Goal: Find specific page/section: Find specific page/section

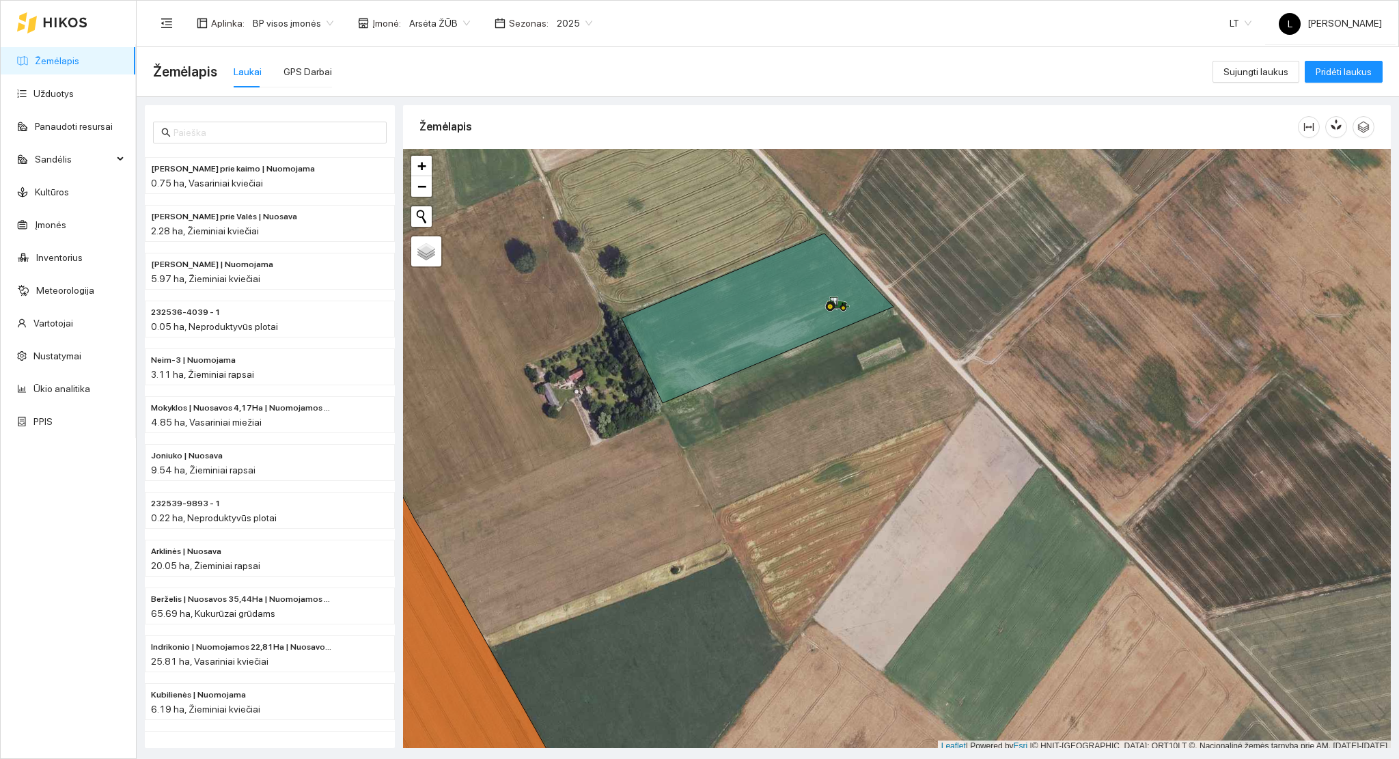
click at [82, 30] on div at bounding box center [52, 23] width 70 height 44
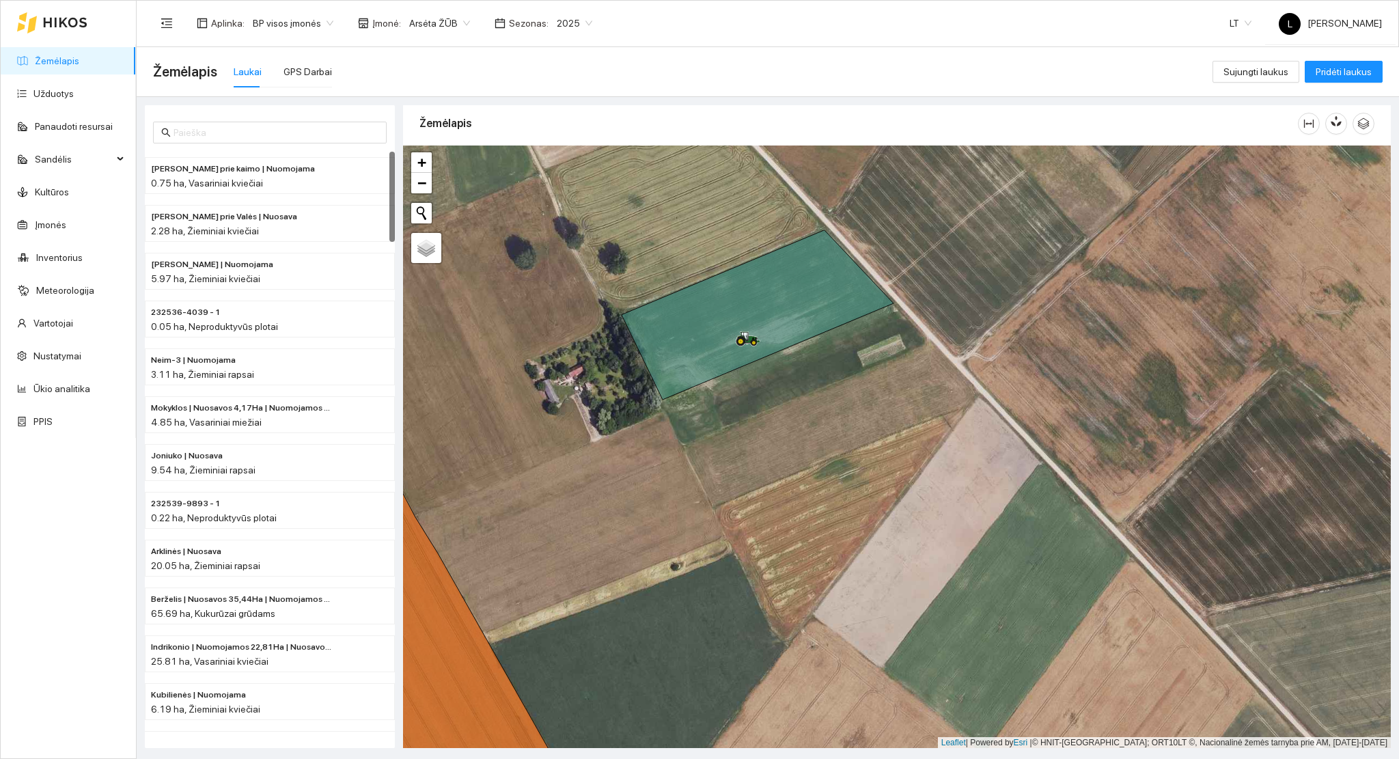
drag, startPoint x: 843, startPoint y: 516, endPoint x: 865, endPoint y: 572, distance: 59.7
click at [865, 572] on div at bounding box center [897, 446] width 988 height 603
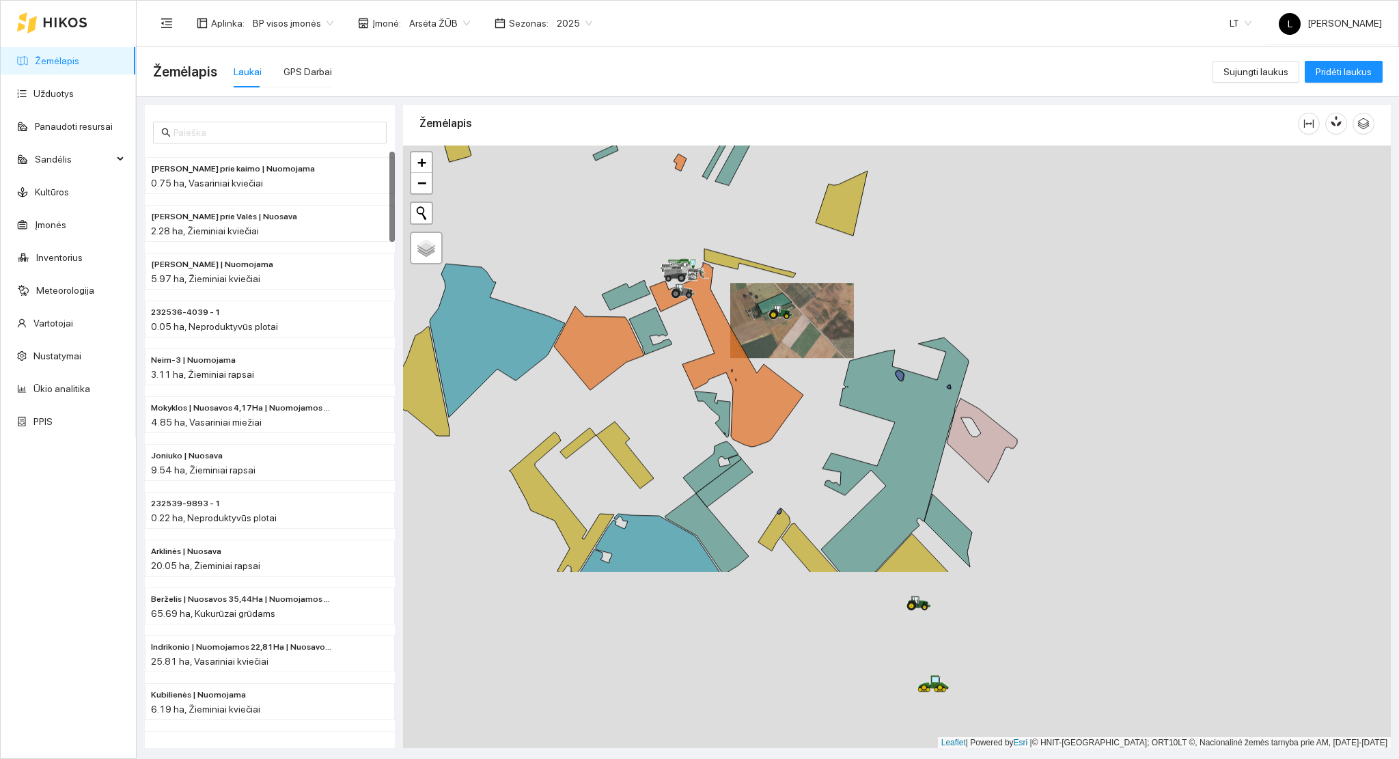
drag, startPoint x: 871, startPoint y: 561, endPoint x: 773, endPoint y: 320, distance: 260.1
click at [782, 322] on div at bounding box center [897, 446] width 988 height 603
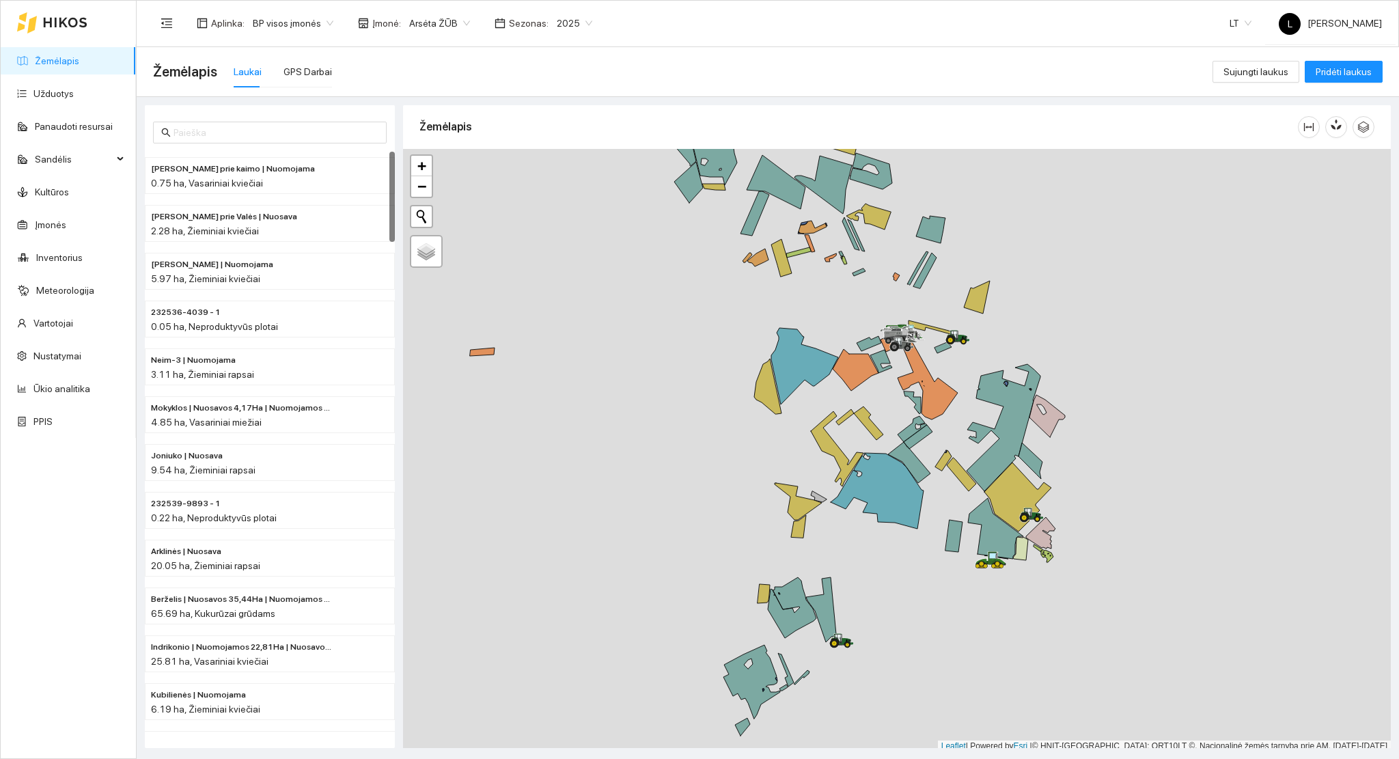
scroll to position [3, 0]
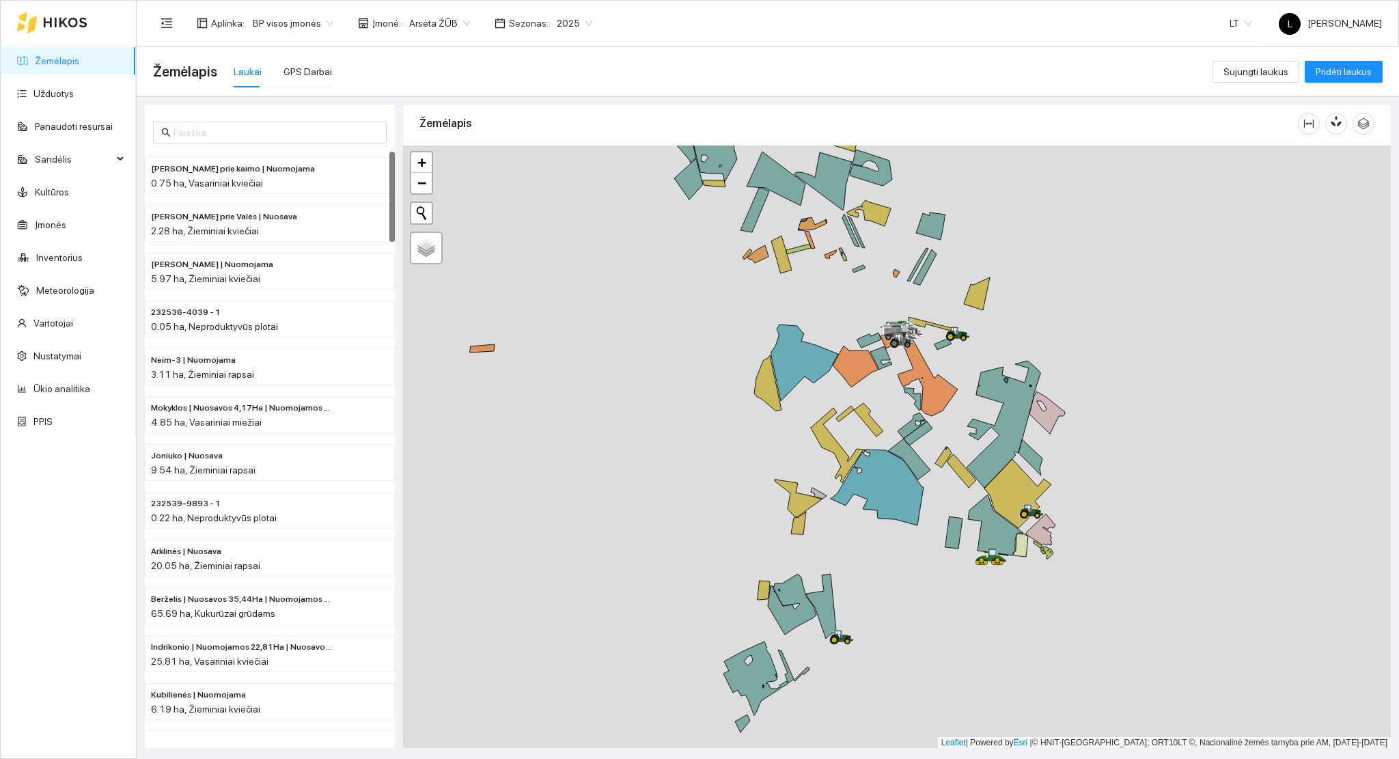
drag, startPoint x: 966, startPoint y: 591, endPoint x: 994, endPoint y: 547, distance: 52.9
click at [994, 547] on div at bounding box center [897, 446] width 988 height 603
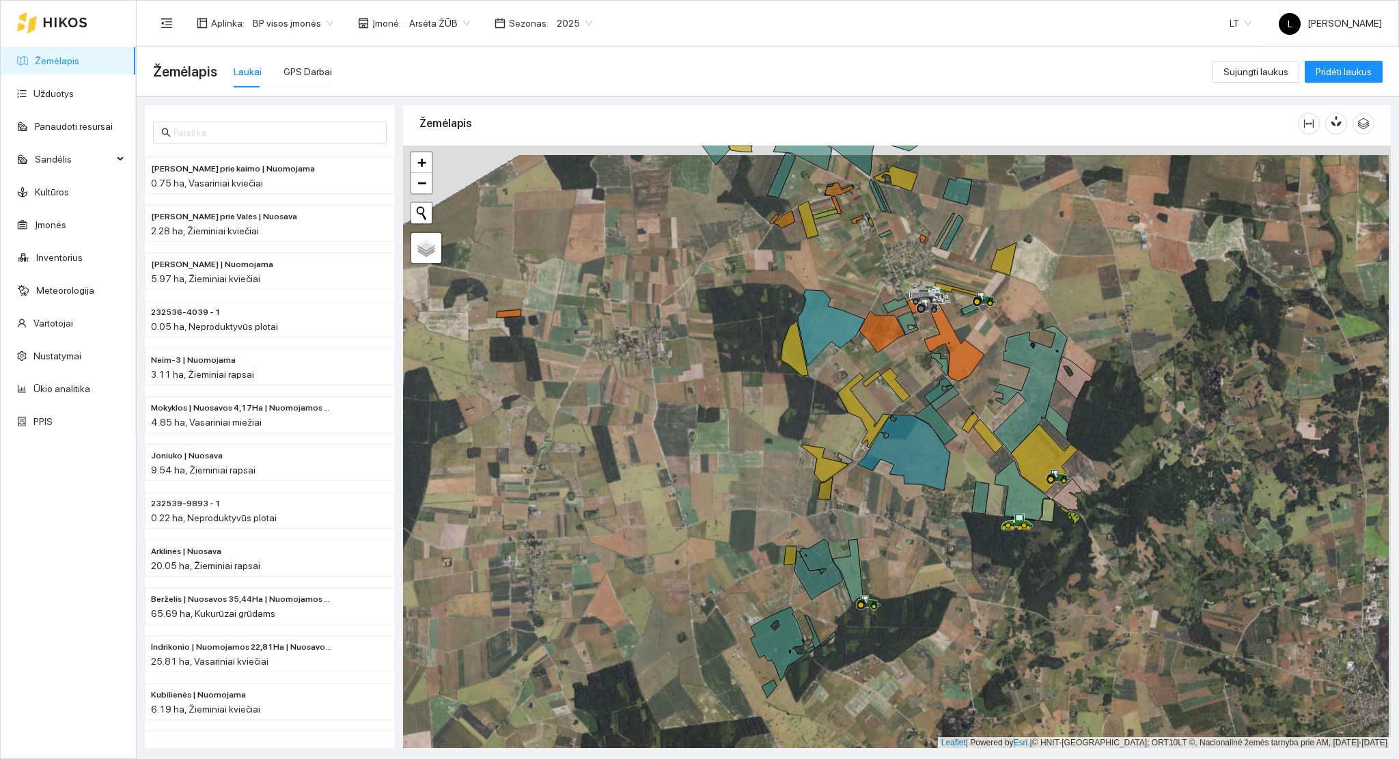
drag, startPoint x: 951, startPoint y: 556, endPoint x: 932, endPoint y: 591, distance: 39.4
click at [932, 591] on div at bounding box center [897, 446] width 988 height 603
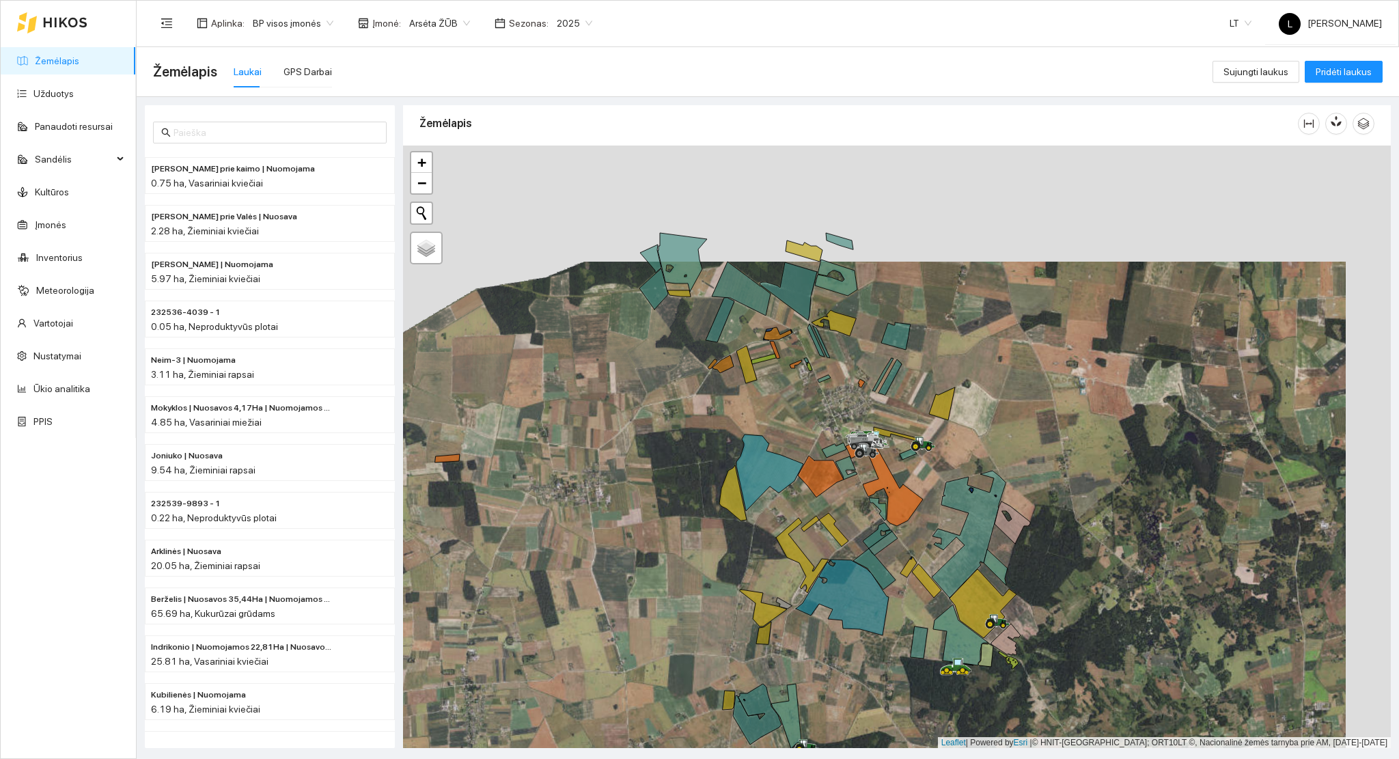
drag, startPoint x: 864, startPoint y: 488, endPoint x: 820, endPoint y: 575, distance: 97.7
click at [822, 593] on icon at bounding box center [842, 597] width 93 height 76
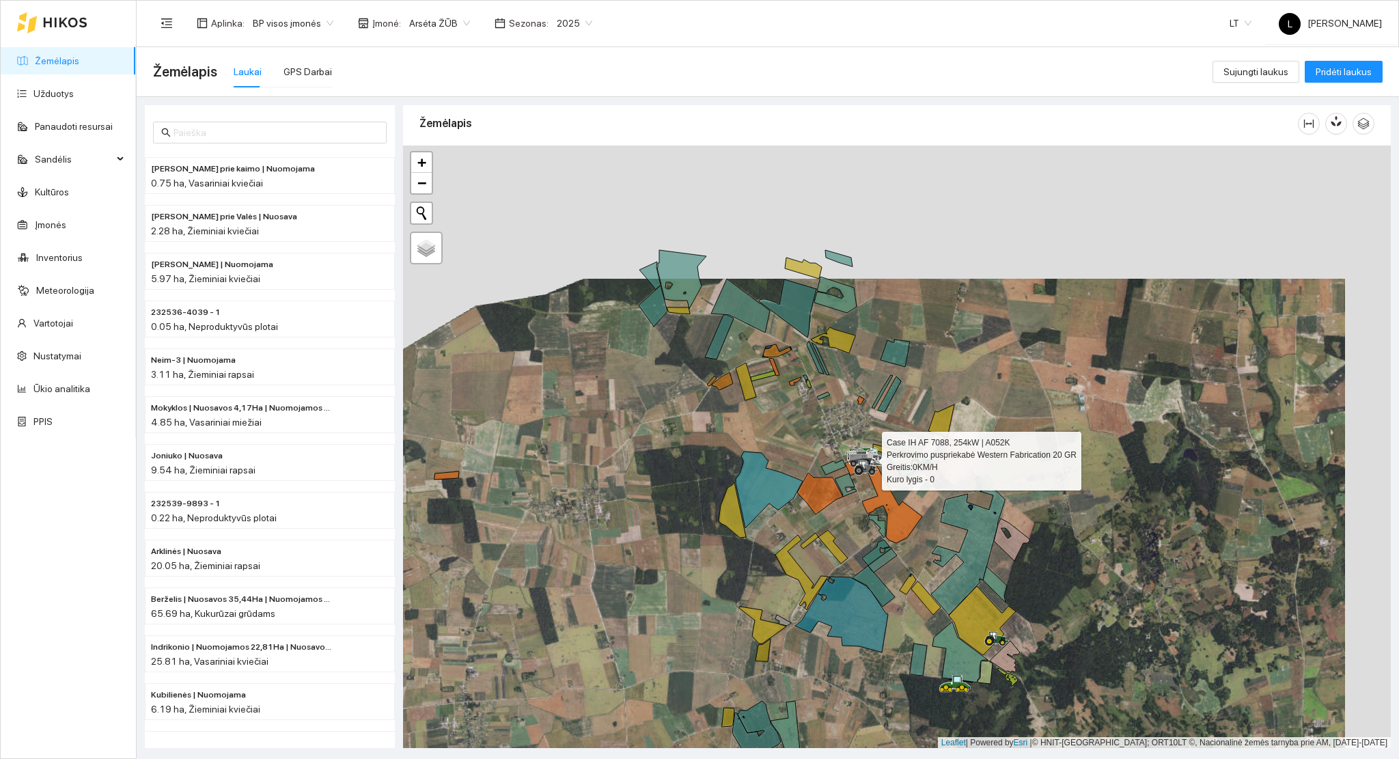
drag, startPoint x: 881, startPoint y: 452, endPoint x: 880, endPoint y: 489, distance: 36.9
click at [880, 467] on icon at bounding box center [864, 459] width 38 height 16
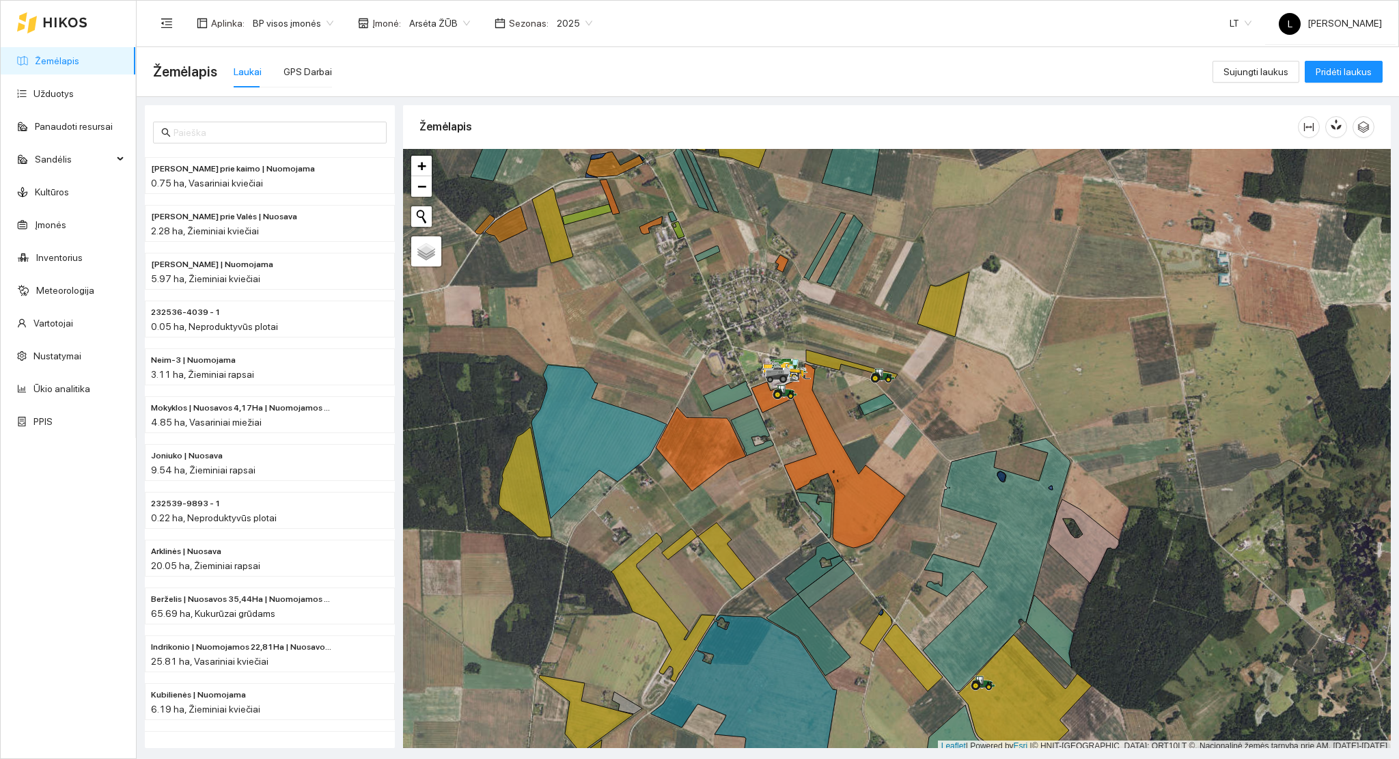
scroll to position [3, 0]
